Goal: Information Seeking & Learning: Learn about a topic

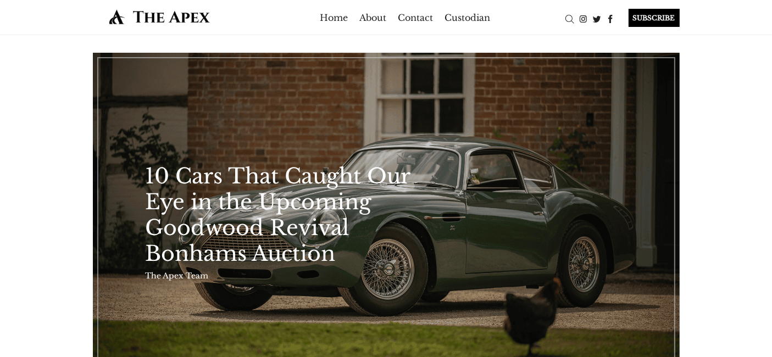
click at [300, 173] on link "10 Cars That Caught Our Eye in the Upcoming Goodwood Revival Bonhams Auction" at bounding box center [292, 215] width 293 height 103
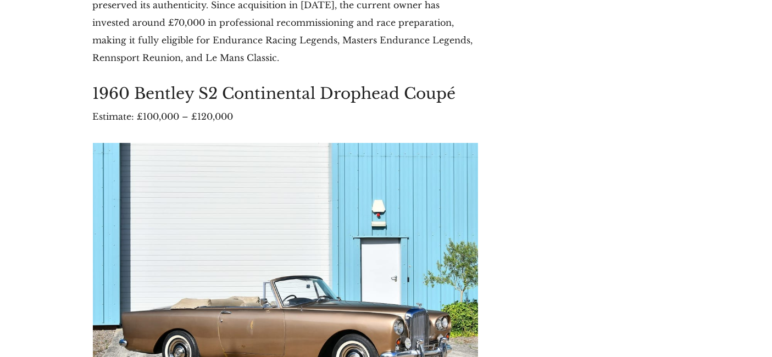
scroll to position [11417, 0]
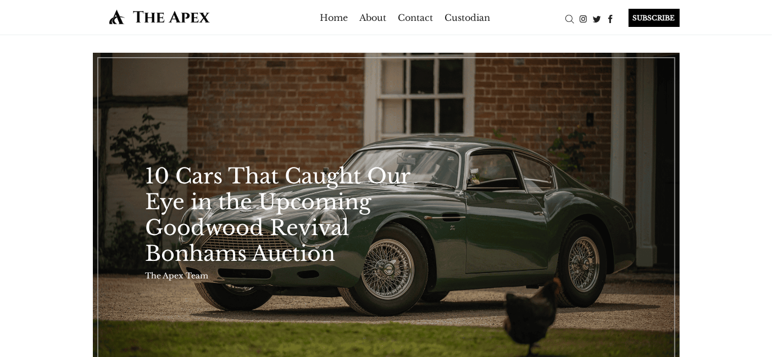
click at [409, 255] on link "10 Cars That Caught Our Eye in the Upcoming Goodwood Revival Bonhams Auction" at bounding box center [292, 215] width 293 height 103
